Goal: Browse casually: Explore the website without a specific task or goal

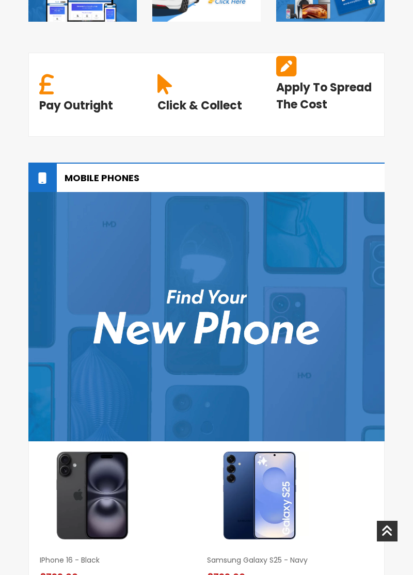
scroll to position [569, 0]
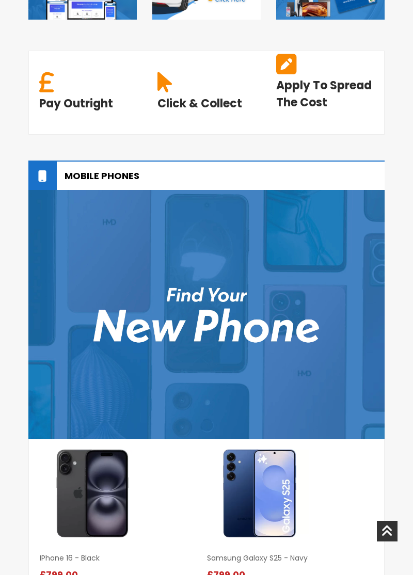
click at [267, 271] on img at bounding box center [206, 314] width 356 height 249
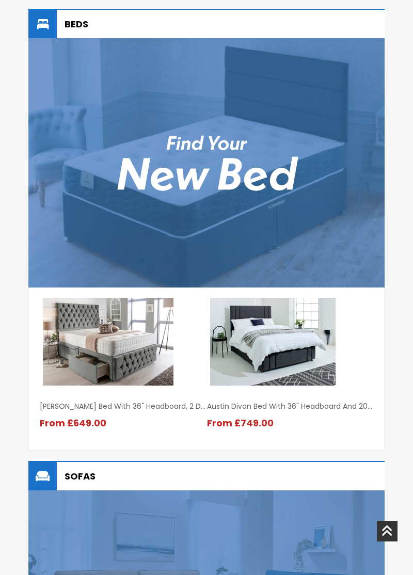
scroll to position [1172, 0]
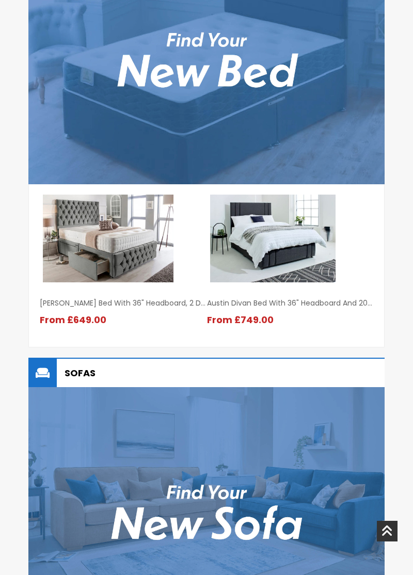
click at [300, 468] on img at bounding box center [206, 511] width 356 height 249
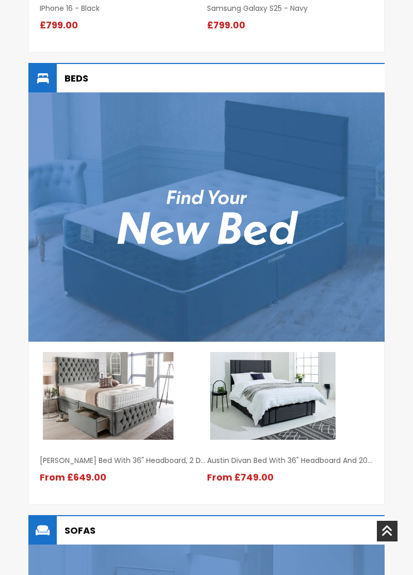
scroll to position [1118, 0]
click at [209, 216] on img at bounding box center [206, 216] width 356 height 249
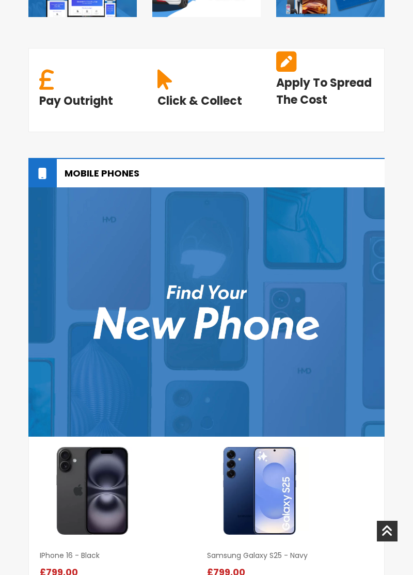
scroll to position [512, 0]
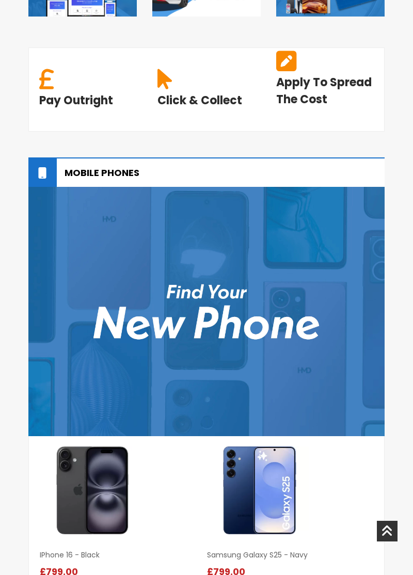
click at [291, 344] on img at bounding box center [206, 311] width 356 height 249
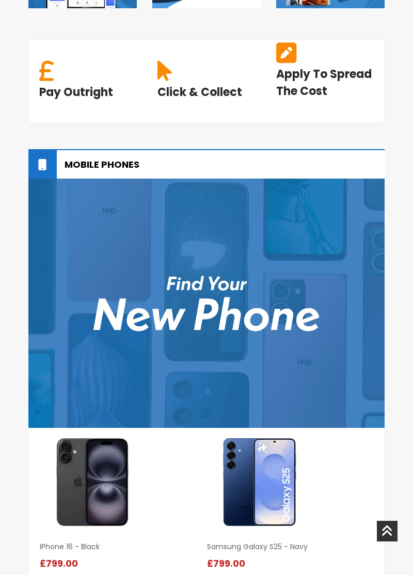
scroll to position [560, 0]
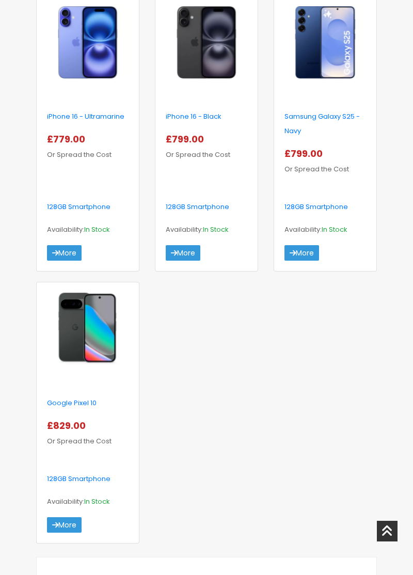
scroll to position [460, 0]
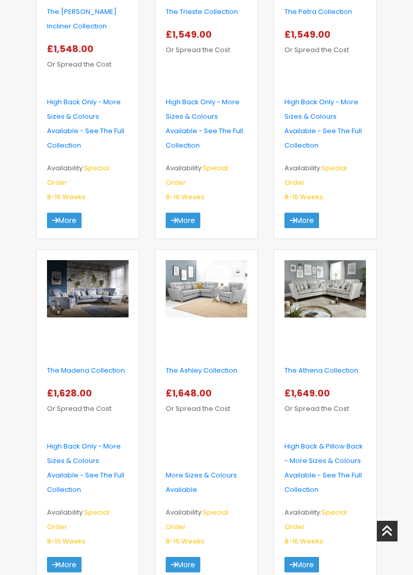
scroll to position [1539, 0]
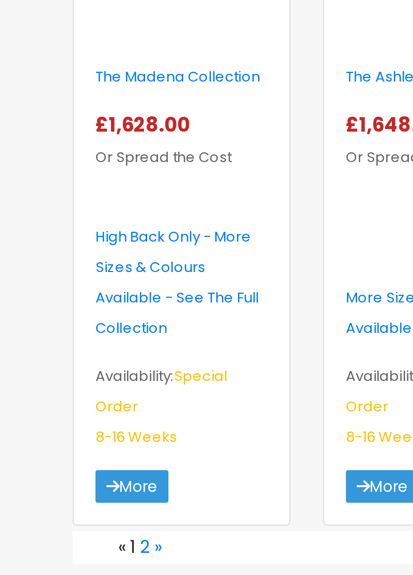
click at [71, 492] on link "2" at bounding box center [70, 498] width 5 height 12
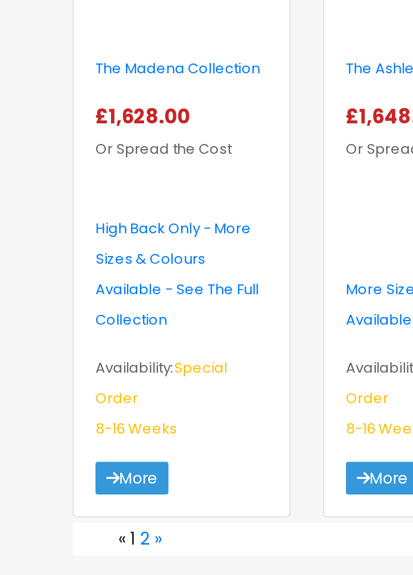
scroll to position [1634, 0]
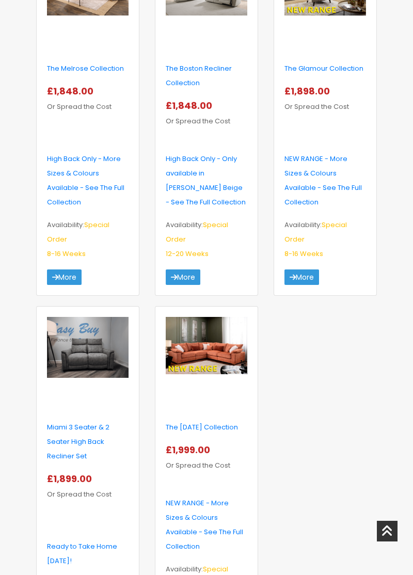
scroll to position [750, 0]
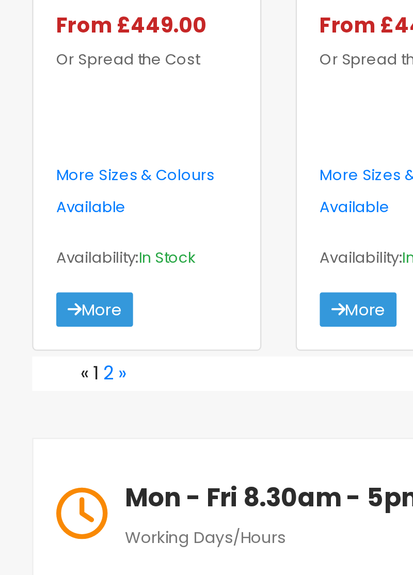
click at [72, 367] on link "2" at bounding box center [70, 373] width 5 height 12
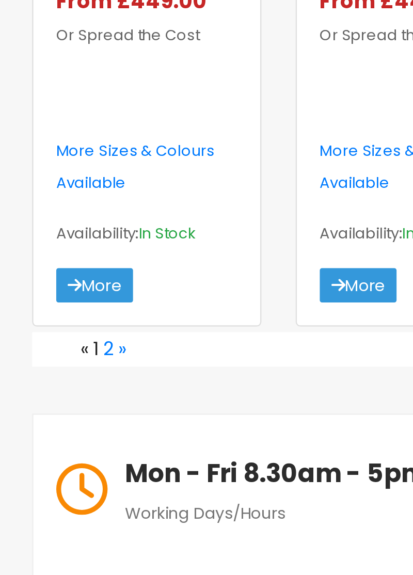
scroll to position [1485, 0]
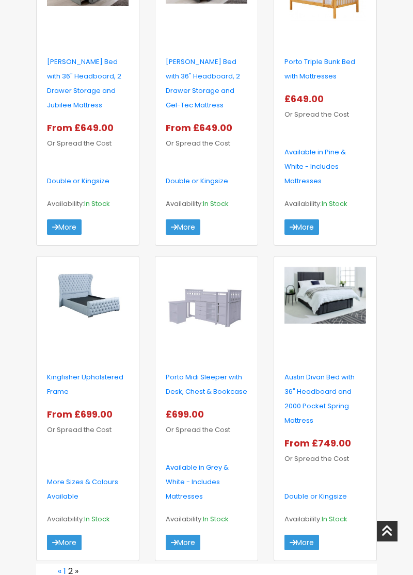
scroll to position [1072, 0]
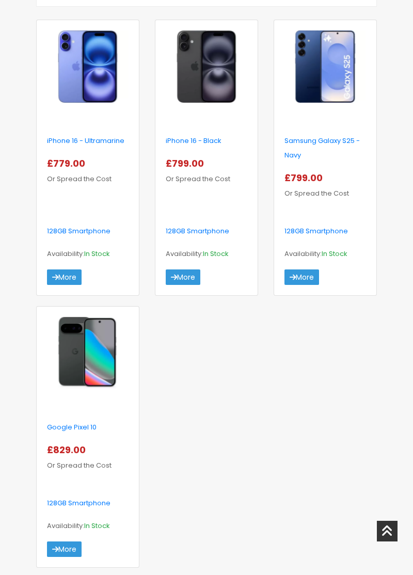
scroll to position [387, 0]
